Goal: Information Seeking & Learning: Learn about a topic

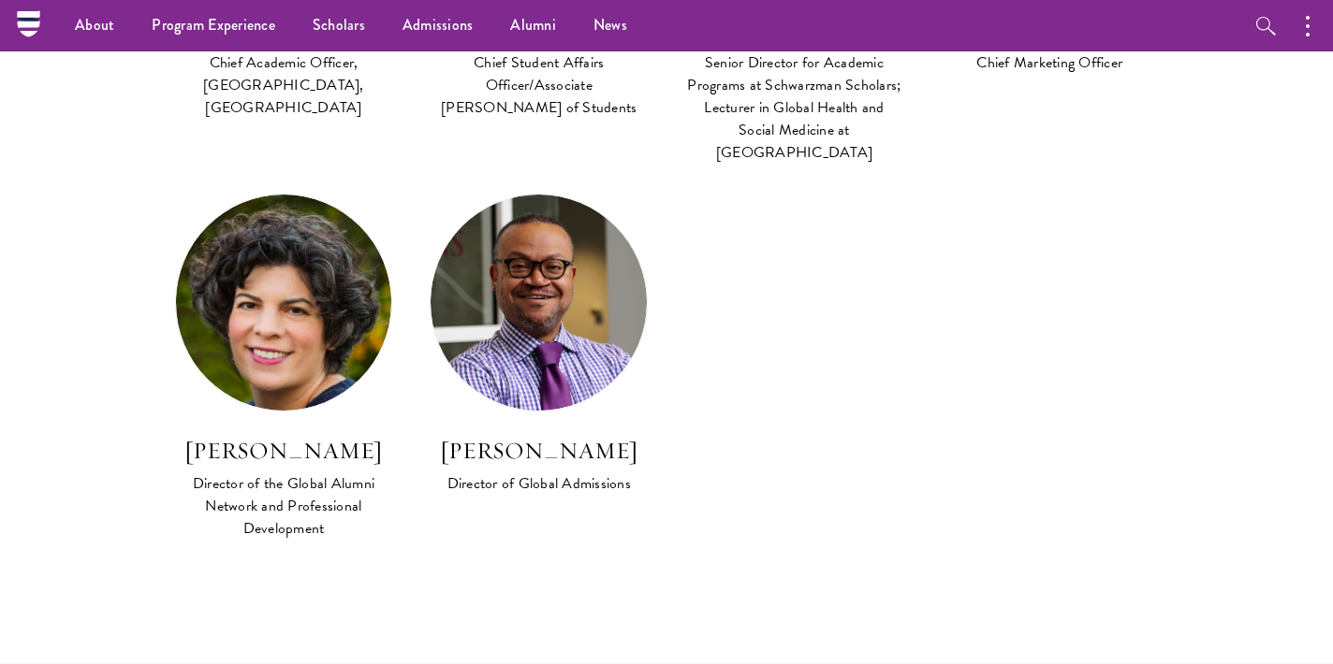
scroll to position [1814, 0]
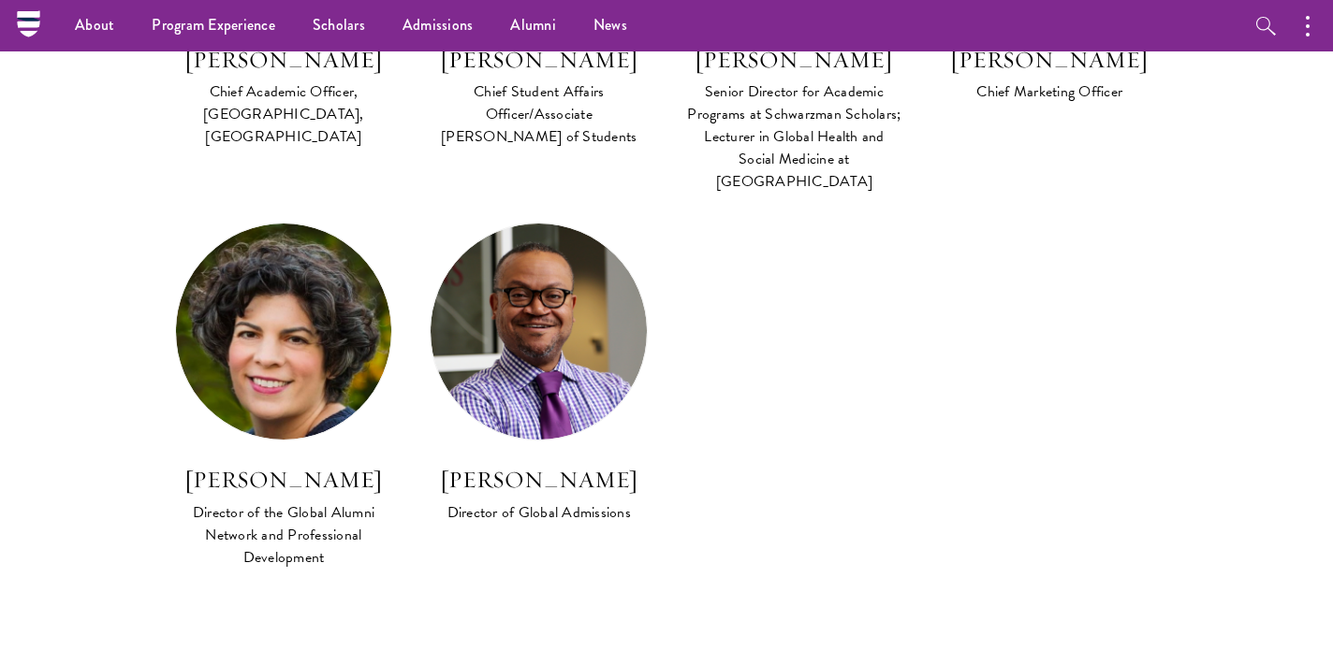
click at [325, 300] on img at bounding box center [284, 332] width 216 height 216
click at [285, 464] on h3 "Julia Zupko" at bounding box center [284, 480] width 218 height 32
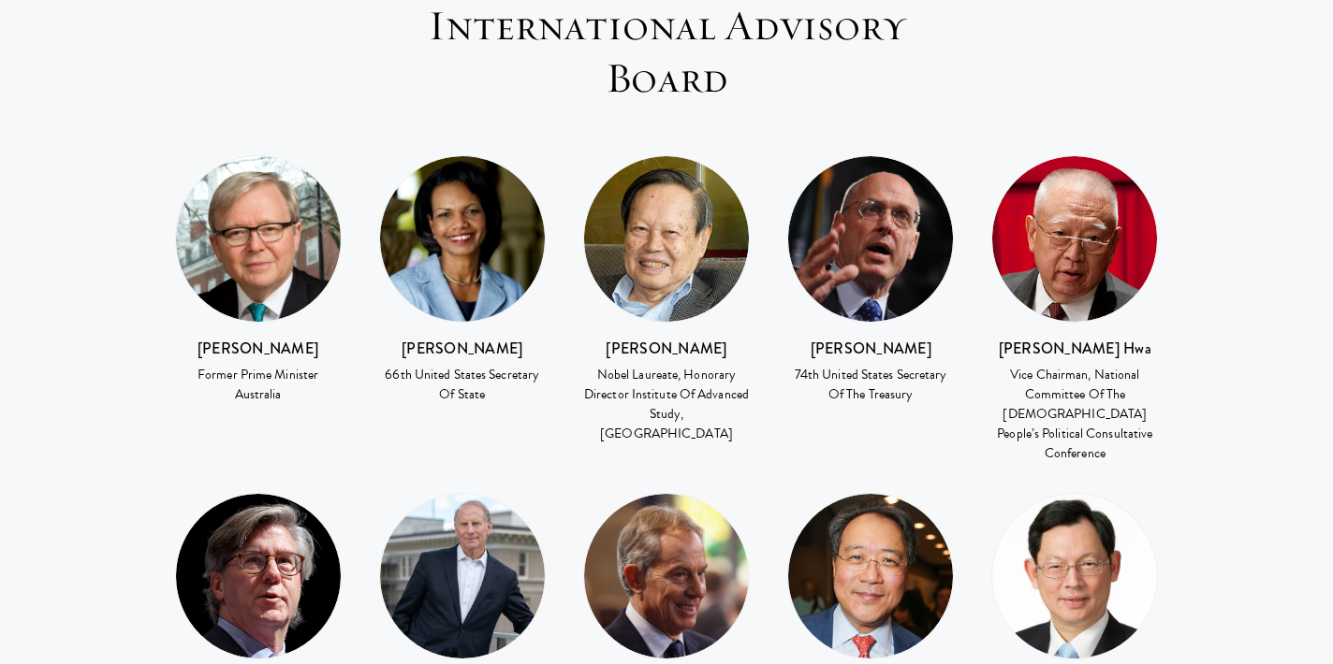
scroll to position [2619, 0]
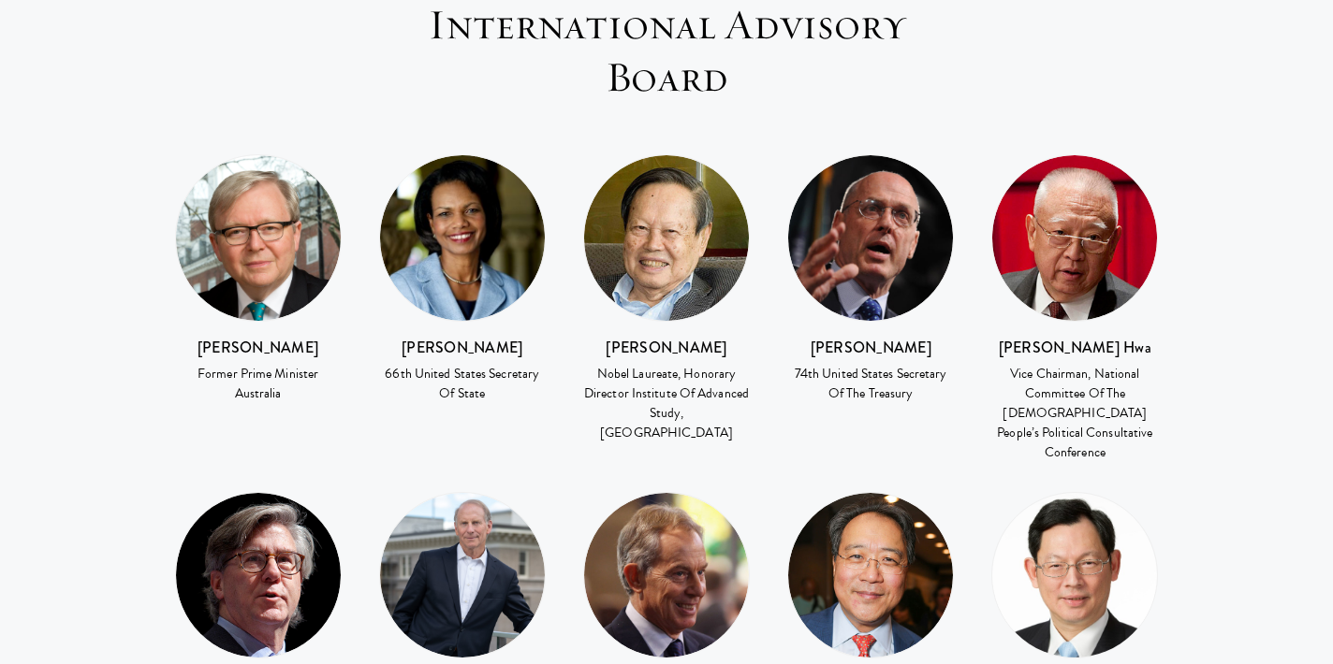
click at [1066, 337] on h3 "Tung Chee Hwa" at bounding box center [1074, 348] width 167 height 22
copy div "Tung Chee Hwa"
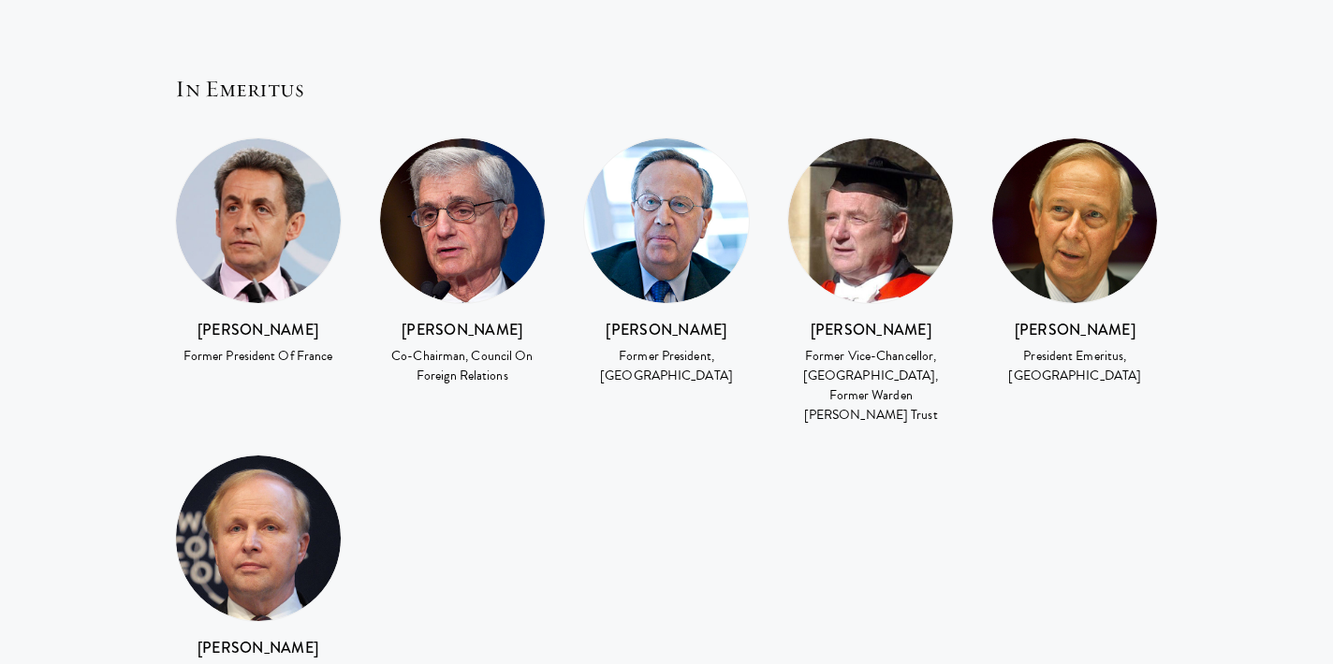
scroll to position [3731, 0]
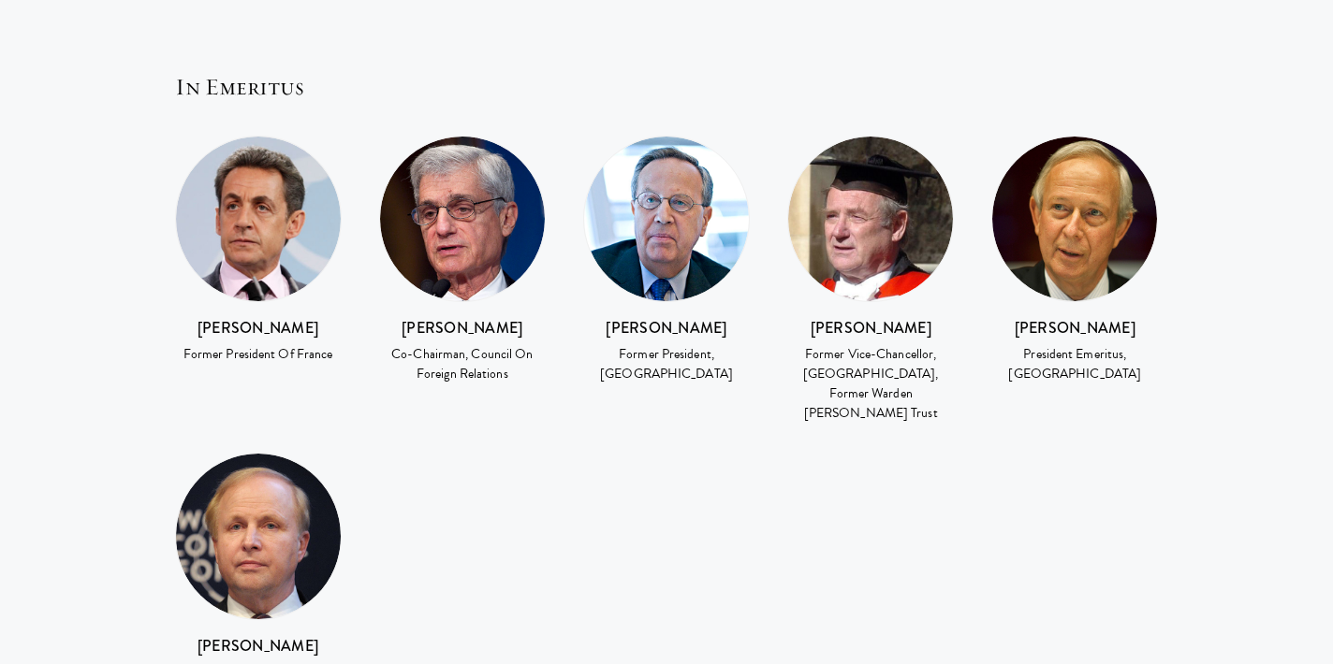
click at [640, 317] on h3 "Richard Levin" at bounding box center [666, 328] width 167 height 22
copy div "Richard Levin"
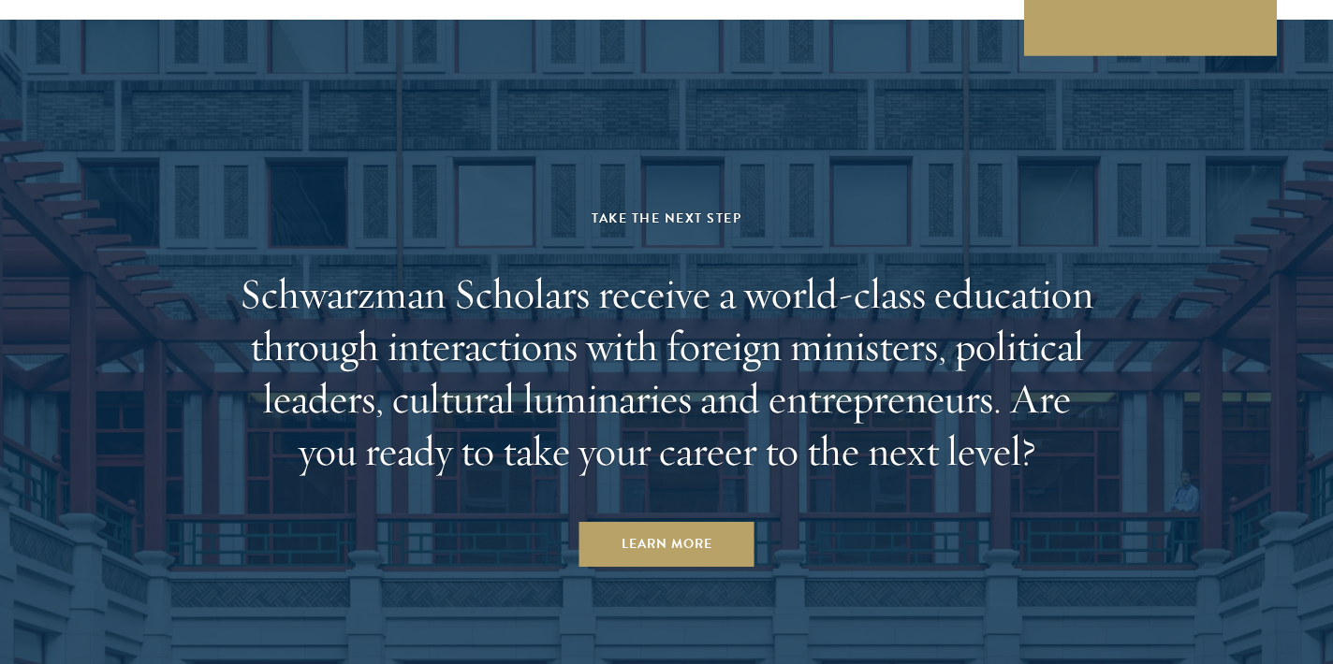
scroll to position [6570, 0]
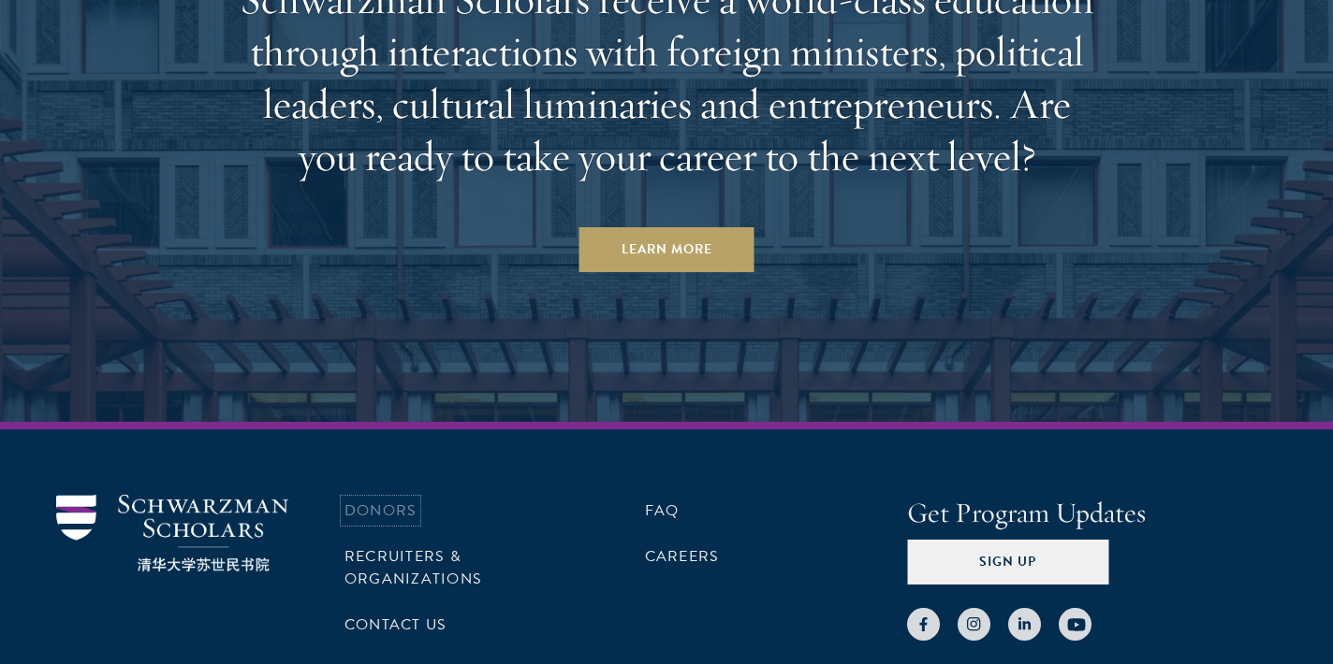
click at [383, 500] on link "Donors" at bounding box center [380, 511] width 72 height 22
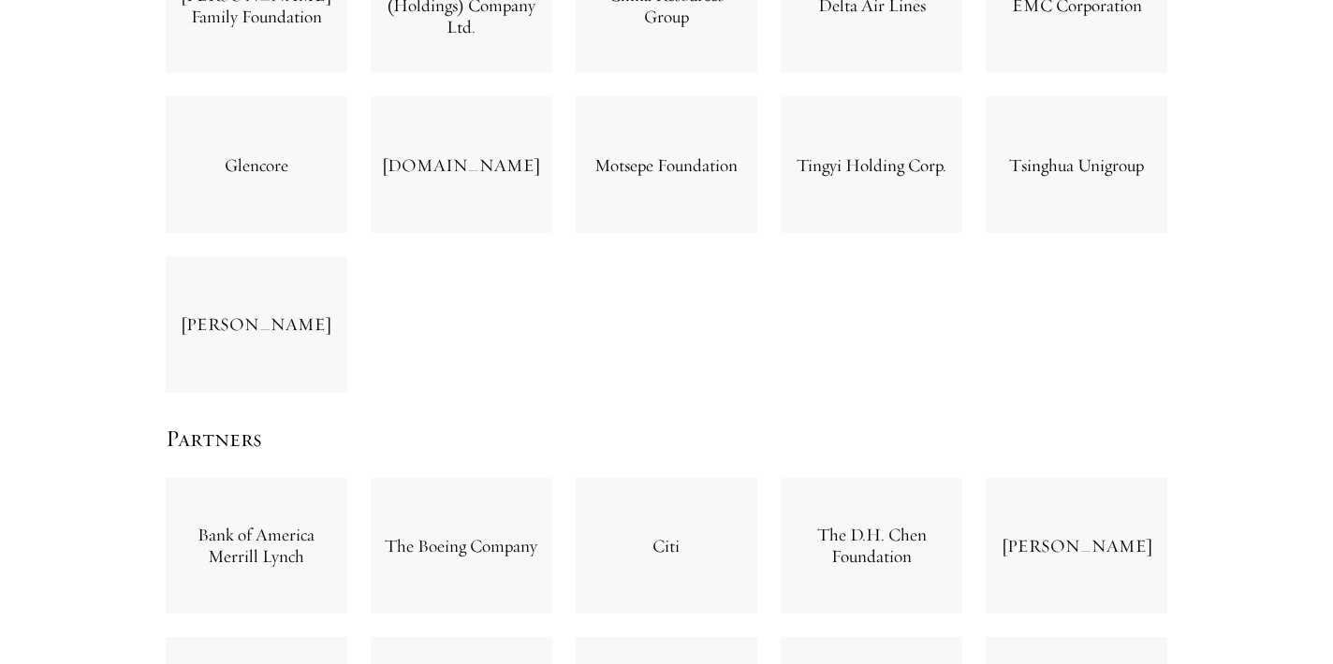
scroll to position [3559, 0]
click at [243, 254] on div "[PERSON_NAME]" at bounding box center [257, 322] width 182 height 137
click at [244, 254] on div "[PERSON_NAME]" at bounding box center [257, 322] width 182 height 137
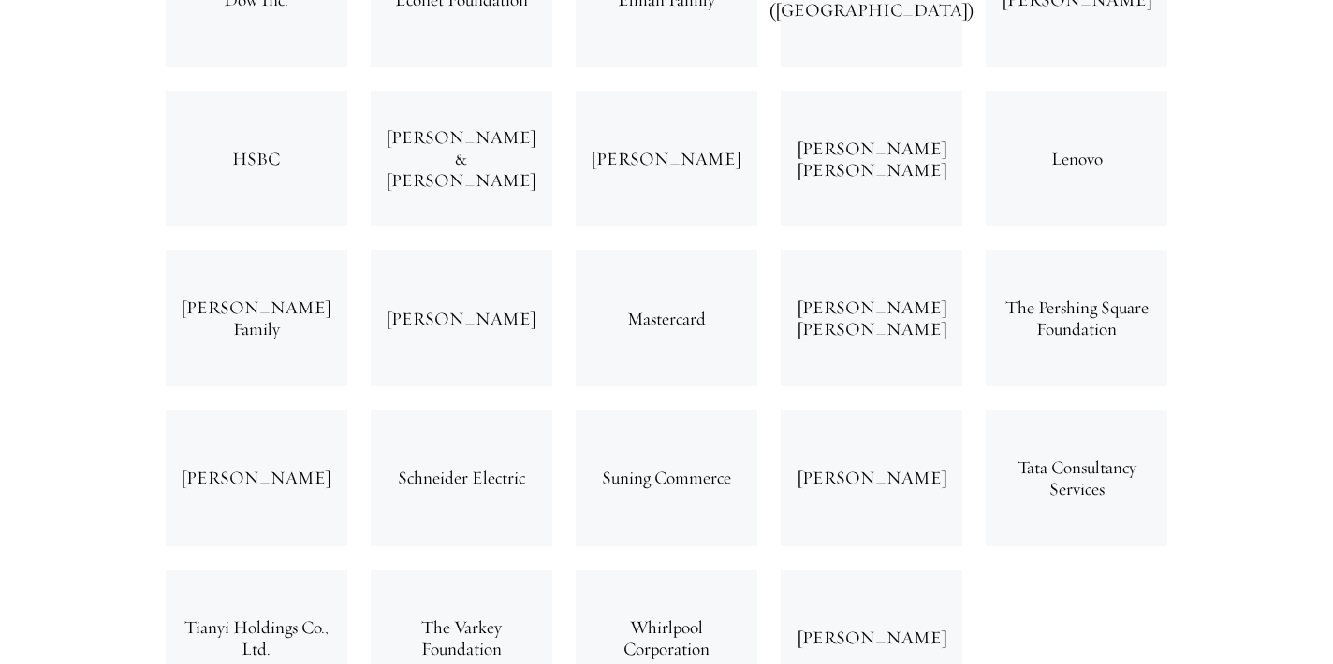
scroll to position [4807, 0]
